Goal: Transaction & Acquisition: Purchase product/service

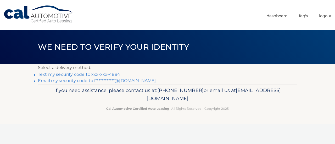
click at [108, 74] on link "Text my security code to xxx-xxx-4884" at bounding box center [79, 74] width 82 height 5
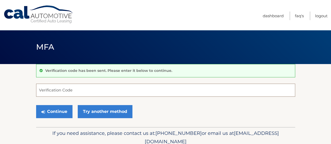
click at [39, 91] on input "Verification Code" at bounding box center [165, 90] width 259 height 13
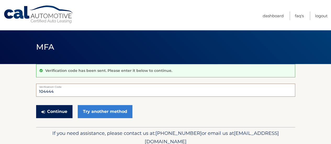
type input "104444"
click at [52, 111] on button "Continue" at bounding box center [54, 111] width 36 height 13
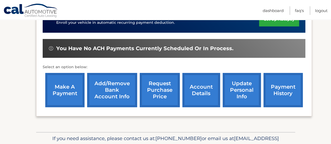
scroll to position [146, 0]
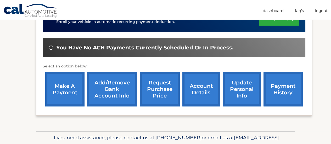
click at [277, 93] on link "payment history" at bounding box center [283, 89] width 39 height 34
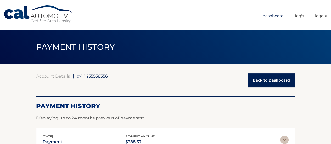
click at [270, 16] on link "Dashboard" at bounding box center [273, 16] width 21 height 9
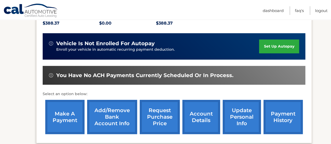
scroll to position [121, 0]
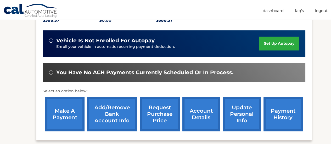
click at [69, 115] on link "make a payment" at bounding box center [64, 114] width 39 height 34
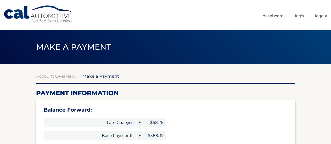
select select "ZGJhMWQ1ZGYtOTFlMy00OTA2LTllMmEtOGE2ODIwMzQwZDE2"
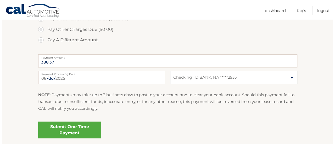
scroll to position [225, 0]
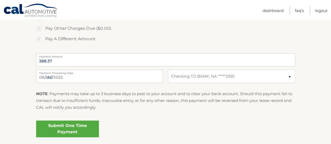
click at [67, 128] on link "Submit One Time Payment" at bounding box center [67, 129] width 63 height 17
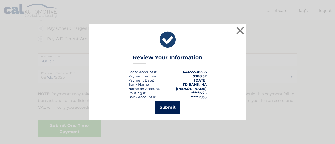
click at [168, 108] on button "Submit" at bounding box center [168, 107] width 24 height 13
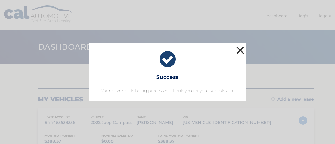
click at [243, 52] on button "×" at bounding box center [240, 50] width 10 height 10
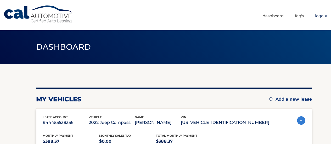
click at [324, 15] on link "Logout" at bounding box center [321, 16] width 13 height 9
